Goal: Find specific page/section: Find specific page/section

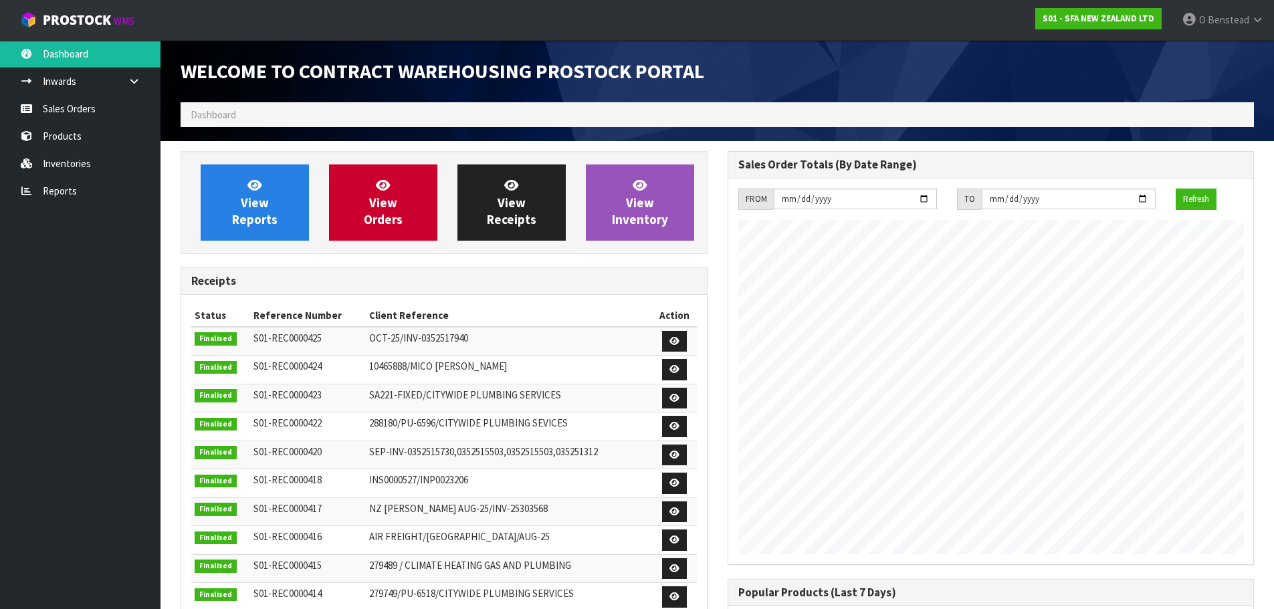
scroll to position [742, 547]
click at [373, 213] on span "View Orders" at bounding box center [383, 202] width 39 height 50
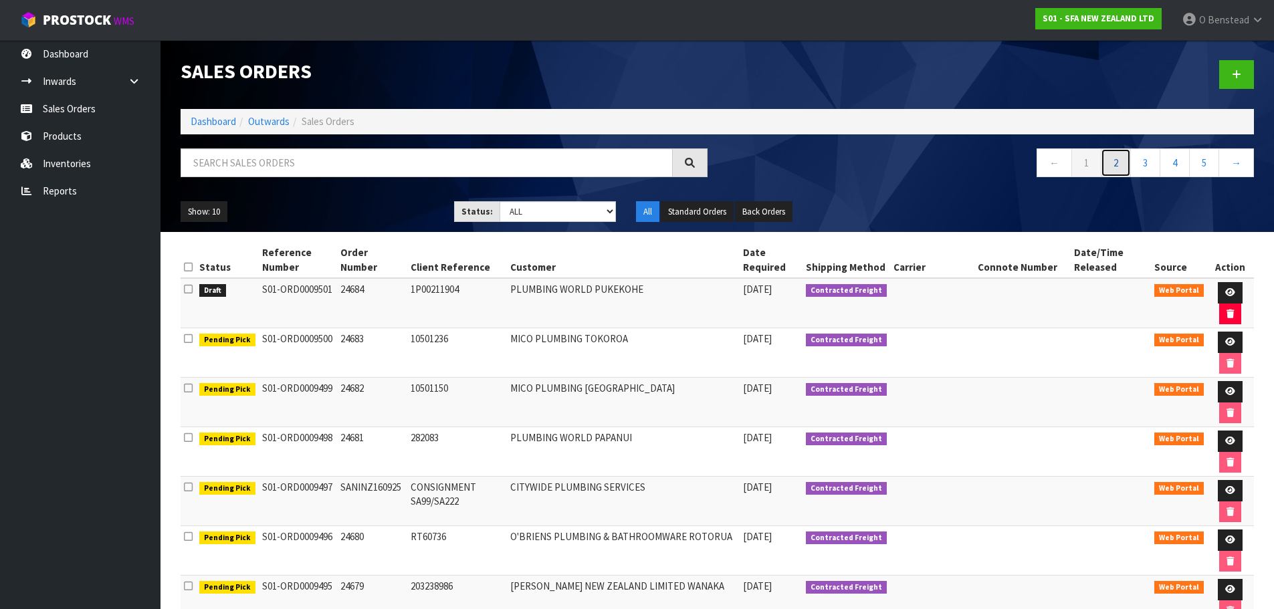
click at [1110, 164] on link "2" at bounding box center [1116, 163] width 30 height 29
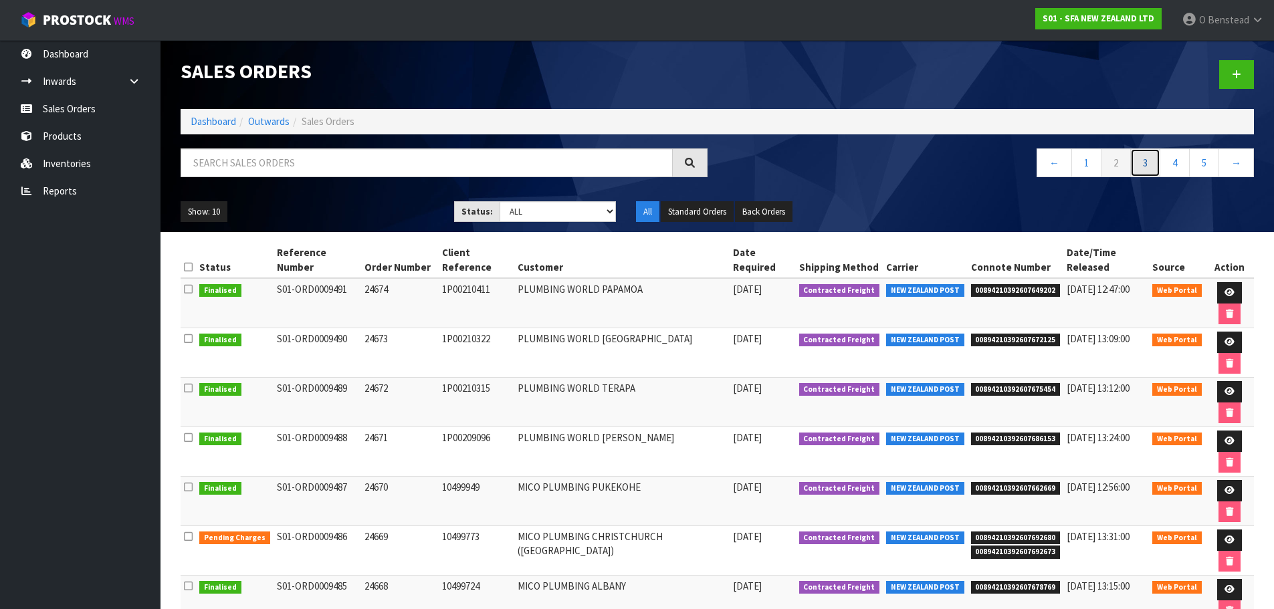
click at [1136, 155] on link "3" at bounding box center [1145, 163] width 30 height 29
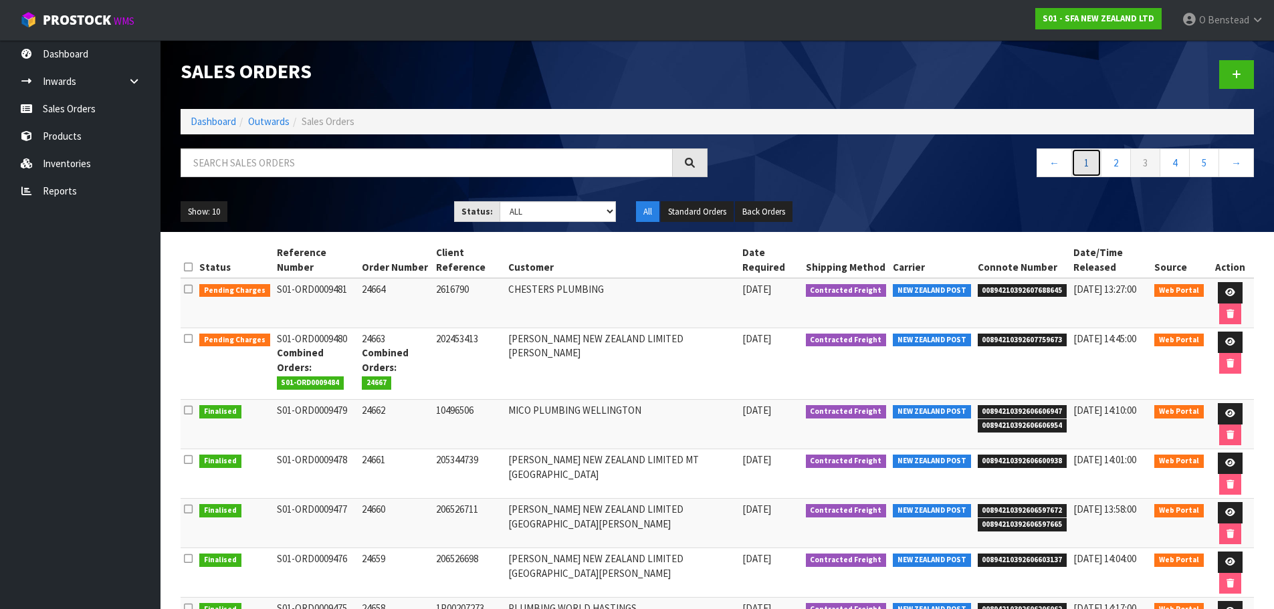
click at [1076, 161] on link "1" at bounding box center [1087, 163] width 30 height 29
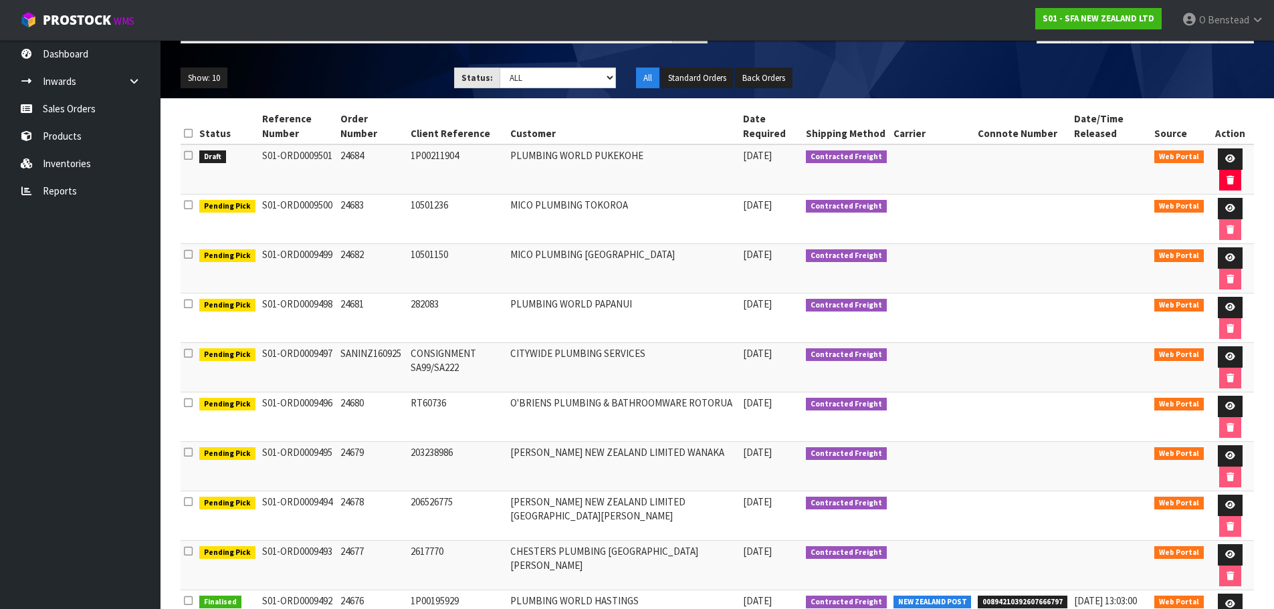
scroll to position [224, 0]
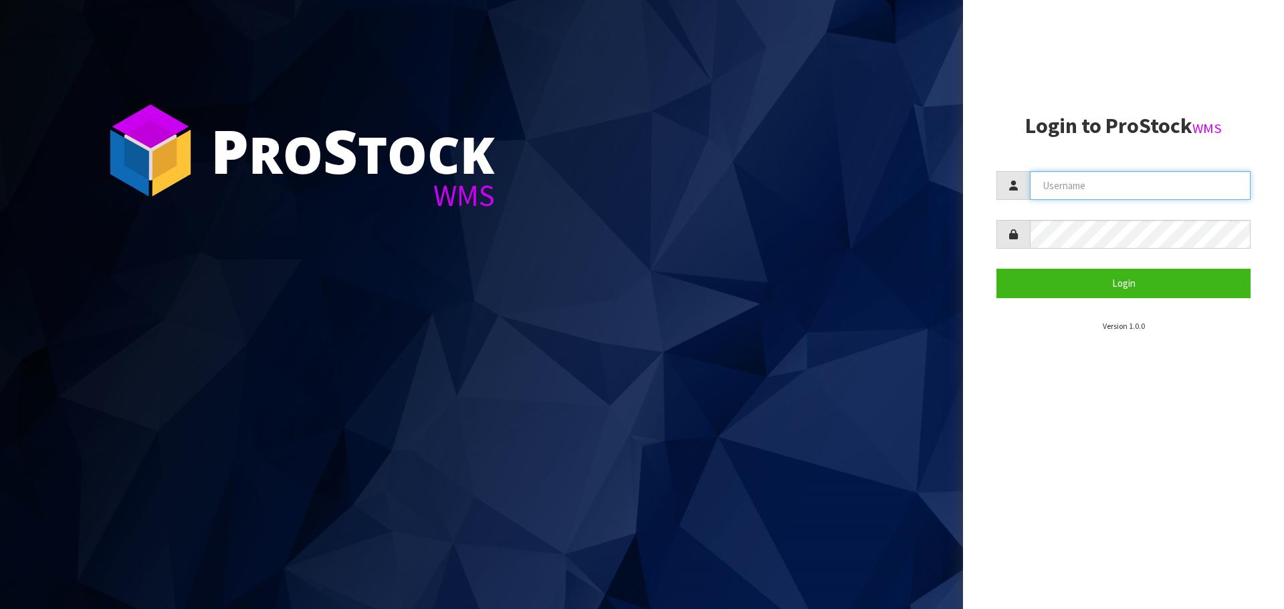
click at [1120, 177] on input "text" at bounding box center [1140, 185] width 221 height 29
type input "[EMAIL_ADDRESS][DOMAIN_NAME]"
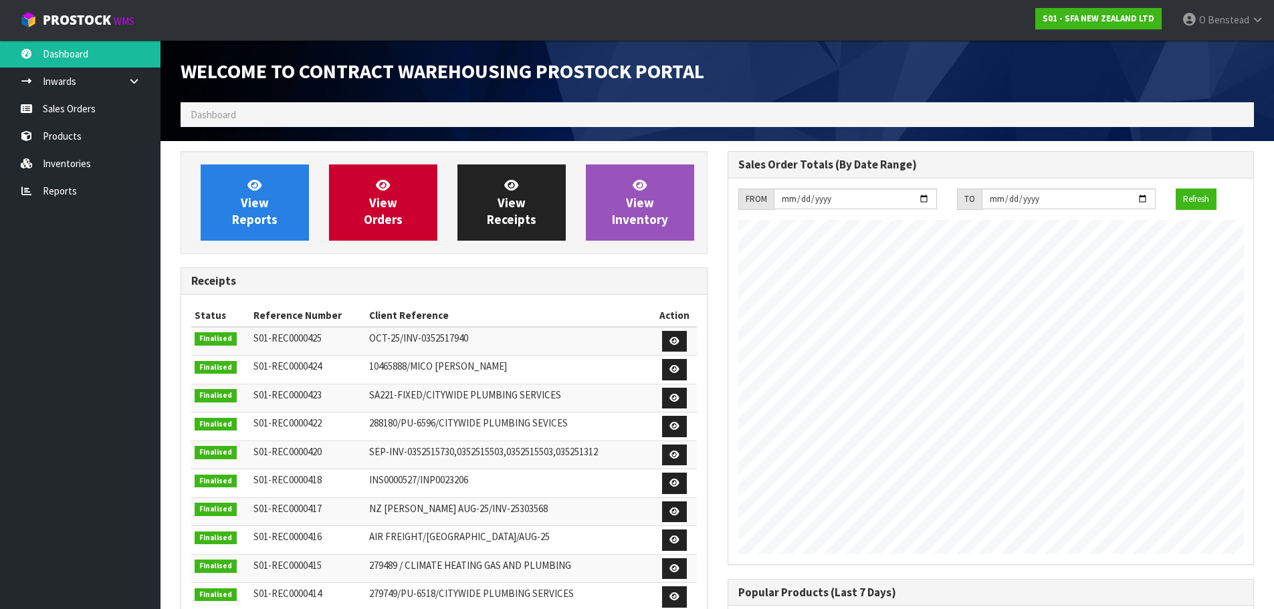
scroll to position [742, 547]
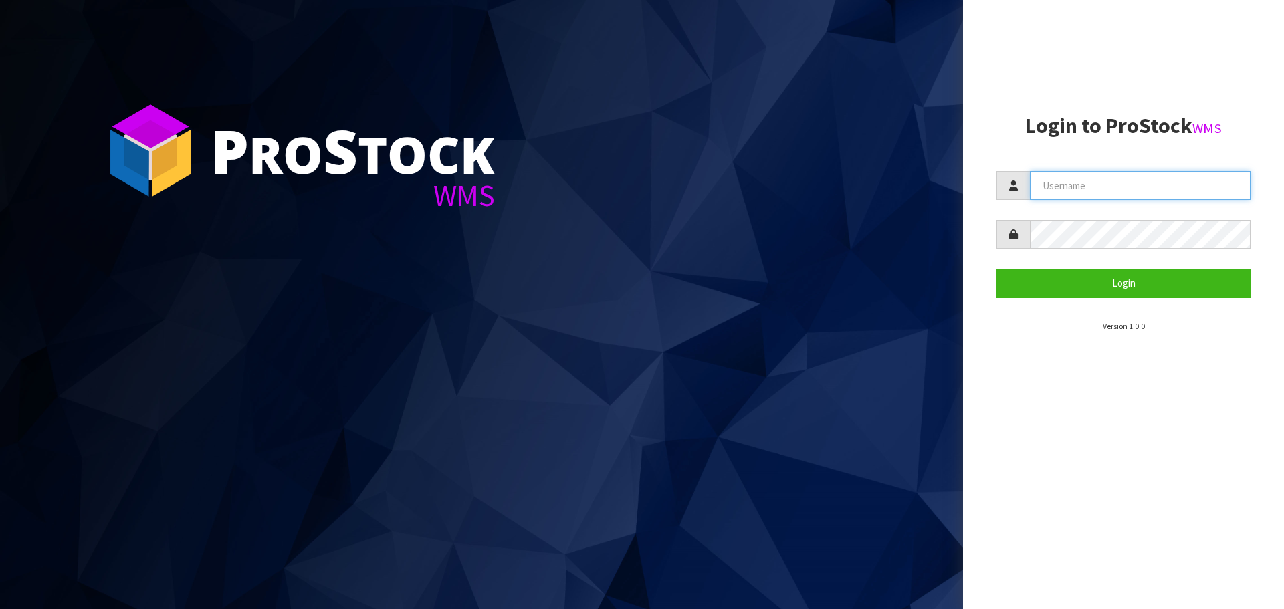
click at [1095, 171] on input "text" at bounding box center [1140, 185] width 221 height 29
type input "[EMAIL_ADDRESS][DOMAIN_NAME]"
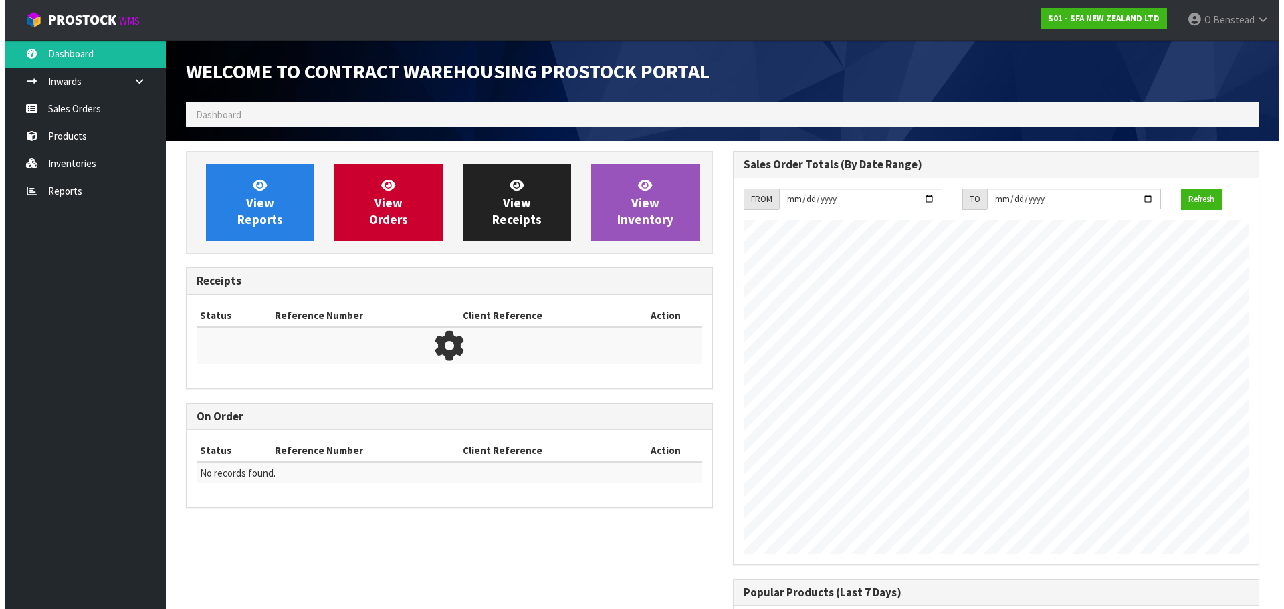
scroll to position [742, 547]
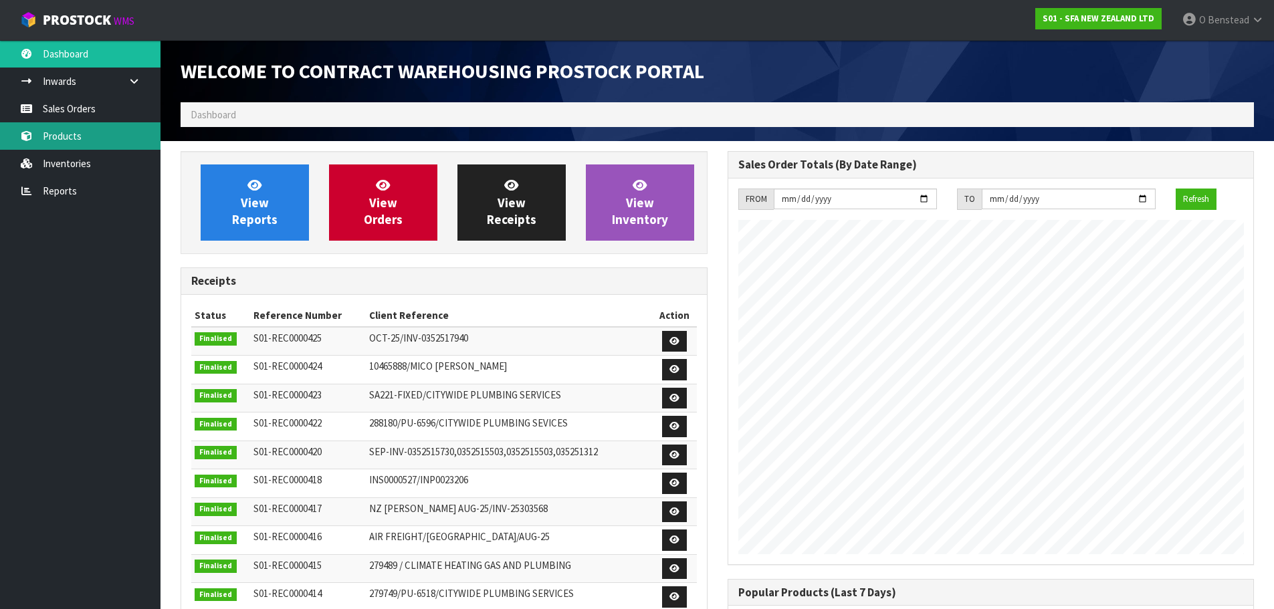
click at [106, 133] on link "Products" at bounding box center [80, 135] width 161 height 27
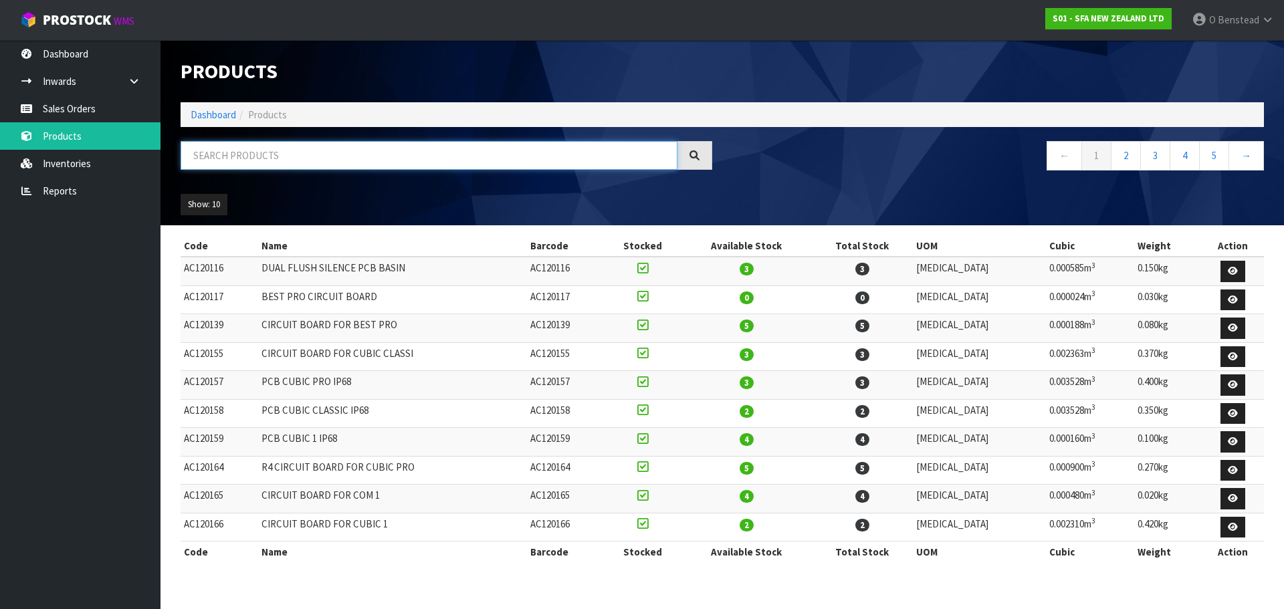
click at [273, 157] on input "text" at bounding box center [429, 155] width 497 height 29
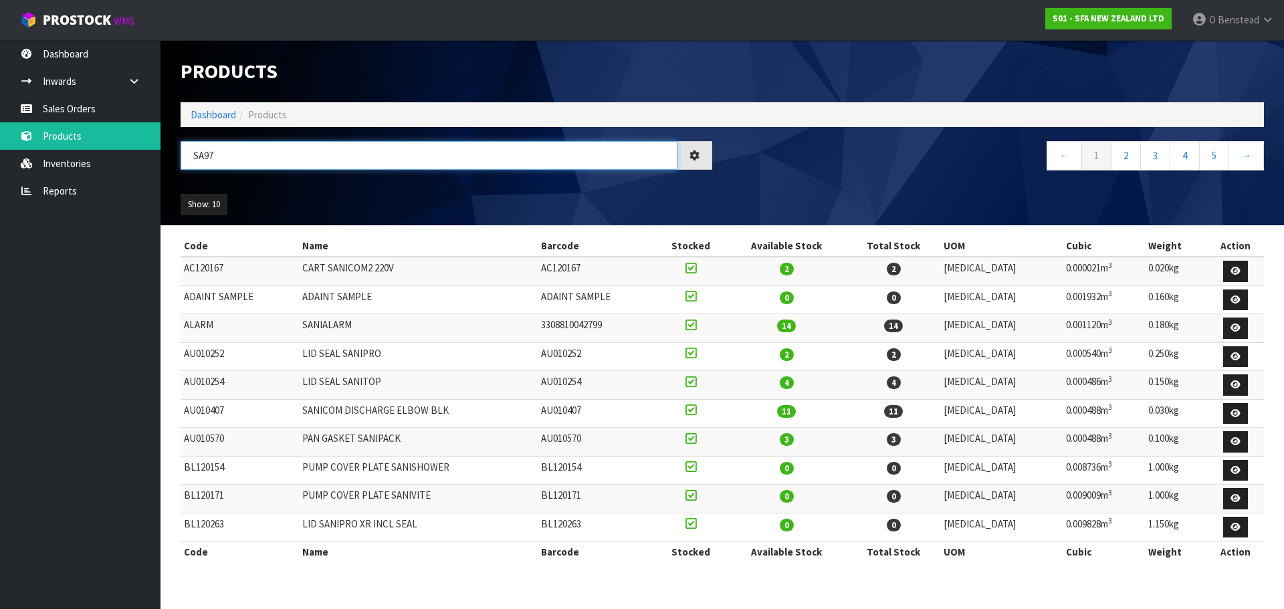
type input "SA97"
